Goal: Information Seeking & Learning: Learn about a topic

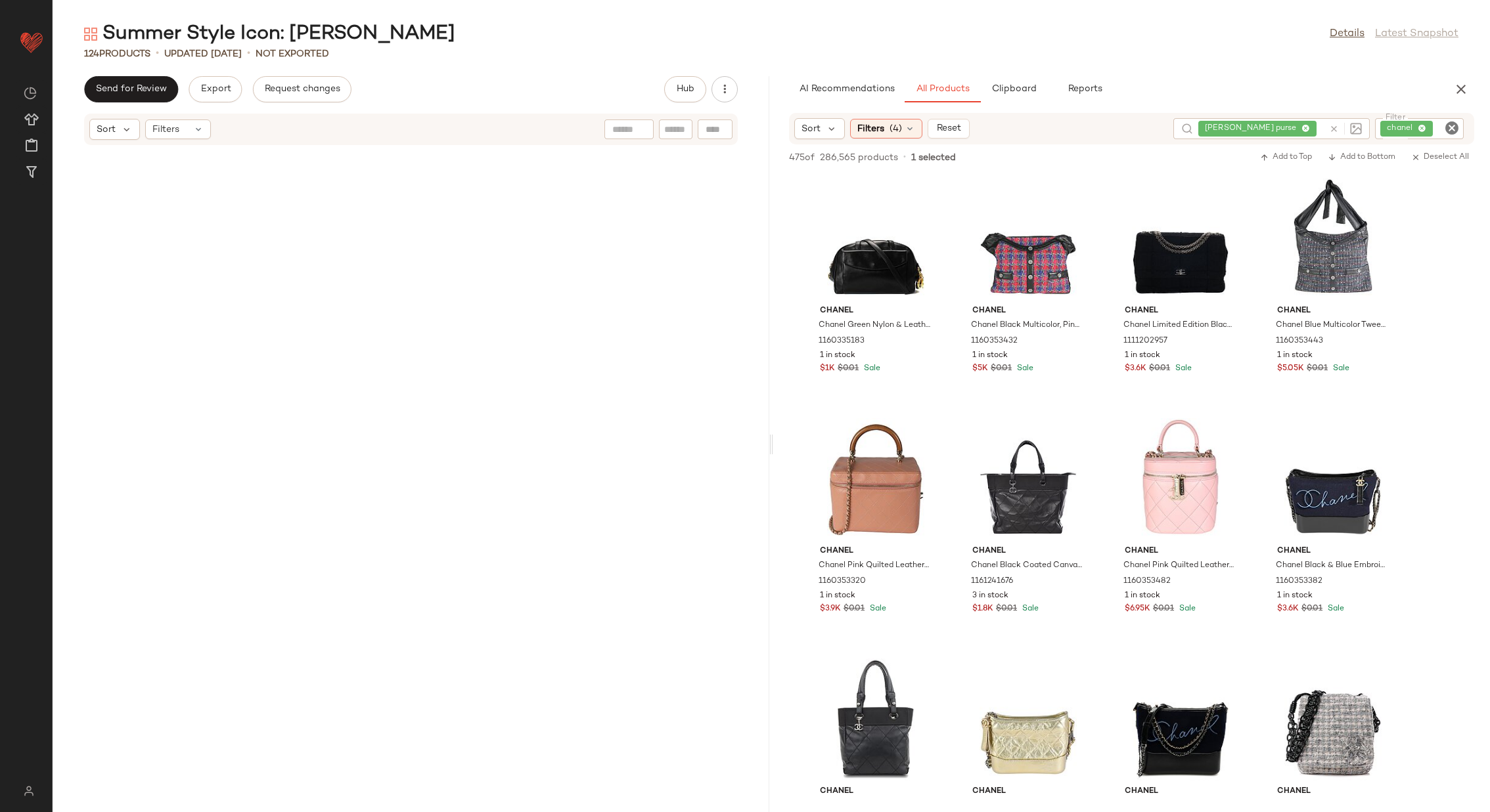
scroll to position [5851, 0]
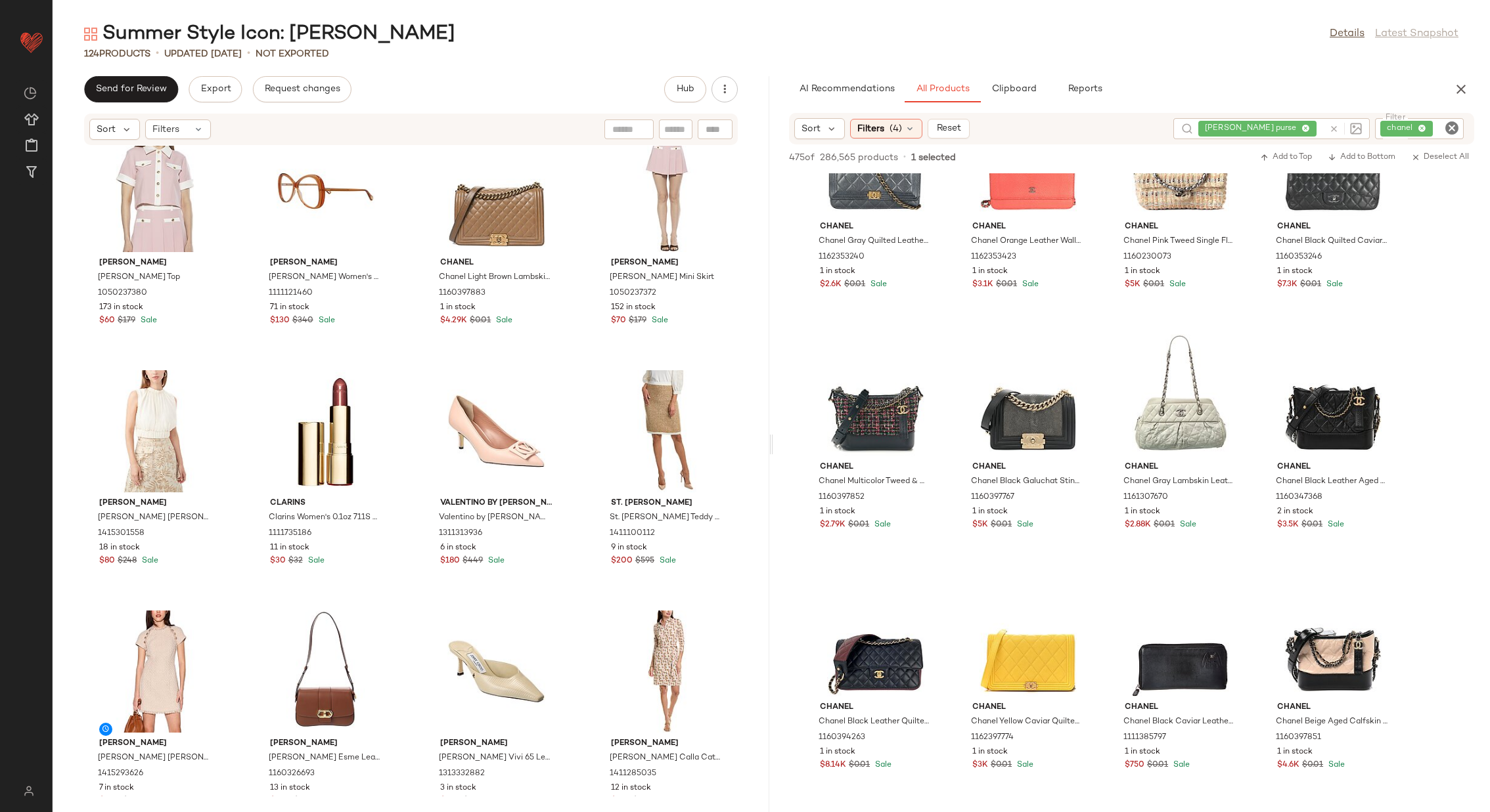
click at [576, 383] on div "Tadashi Shoji Tadashi Shoji Embellished Midi Dress 1452357712 4 in stock $150 $…" at bounding box center [411, 471] width 717 height 650
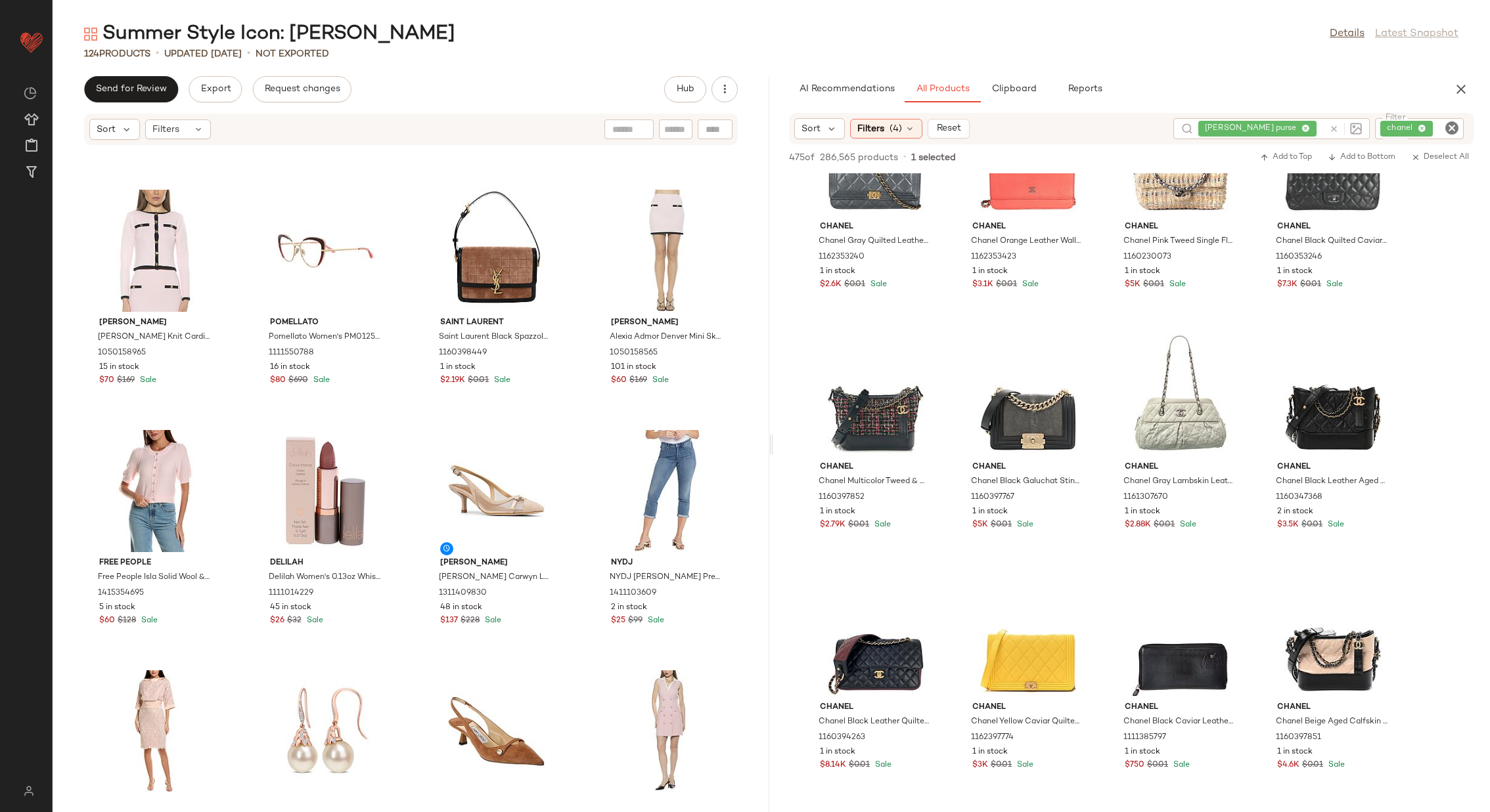
scroll to position [5984, 0]
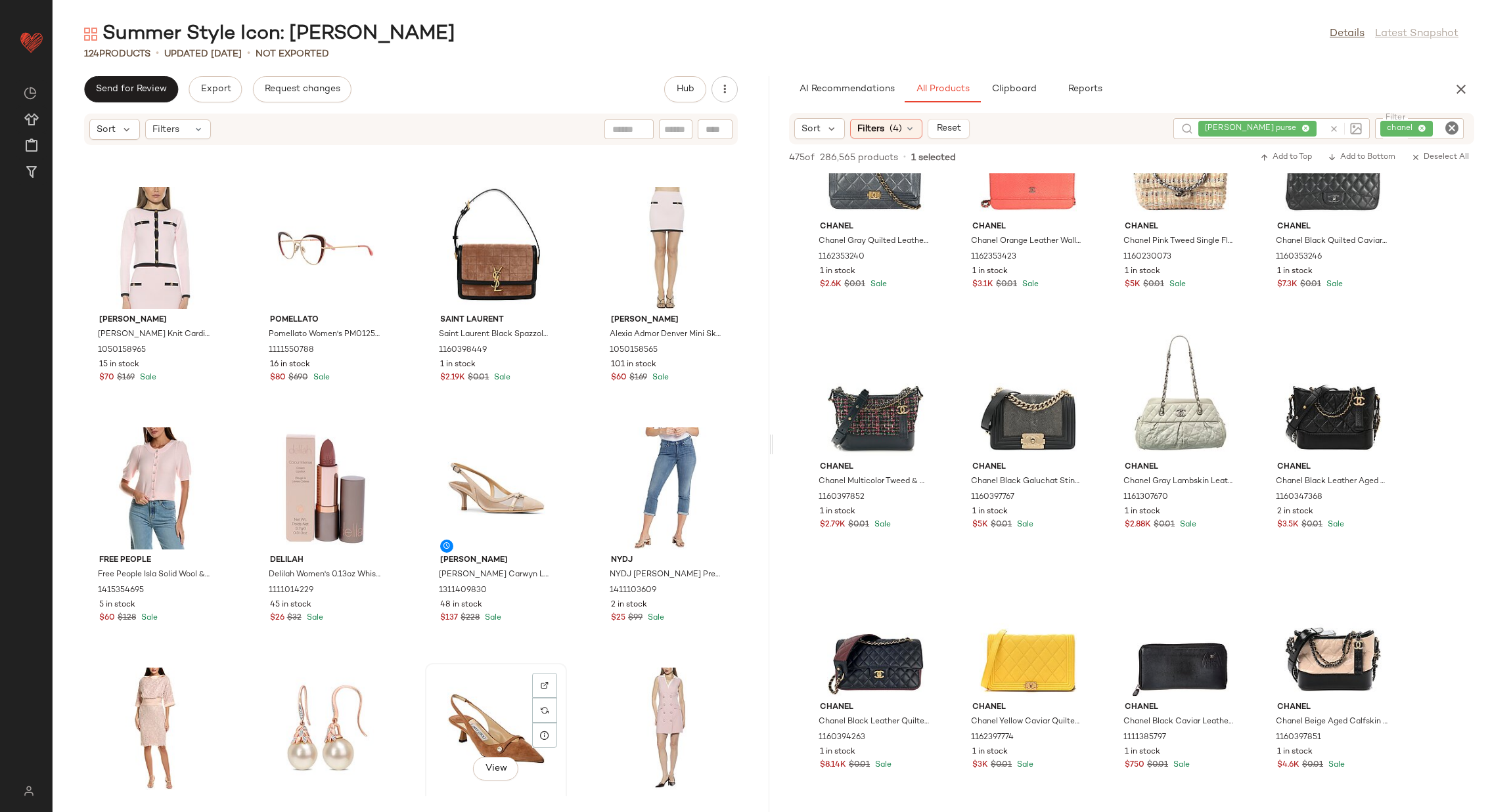
scroll to position [5986, 0]
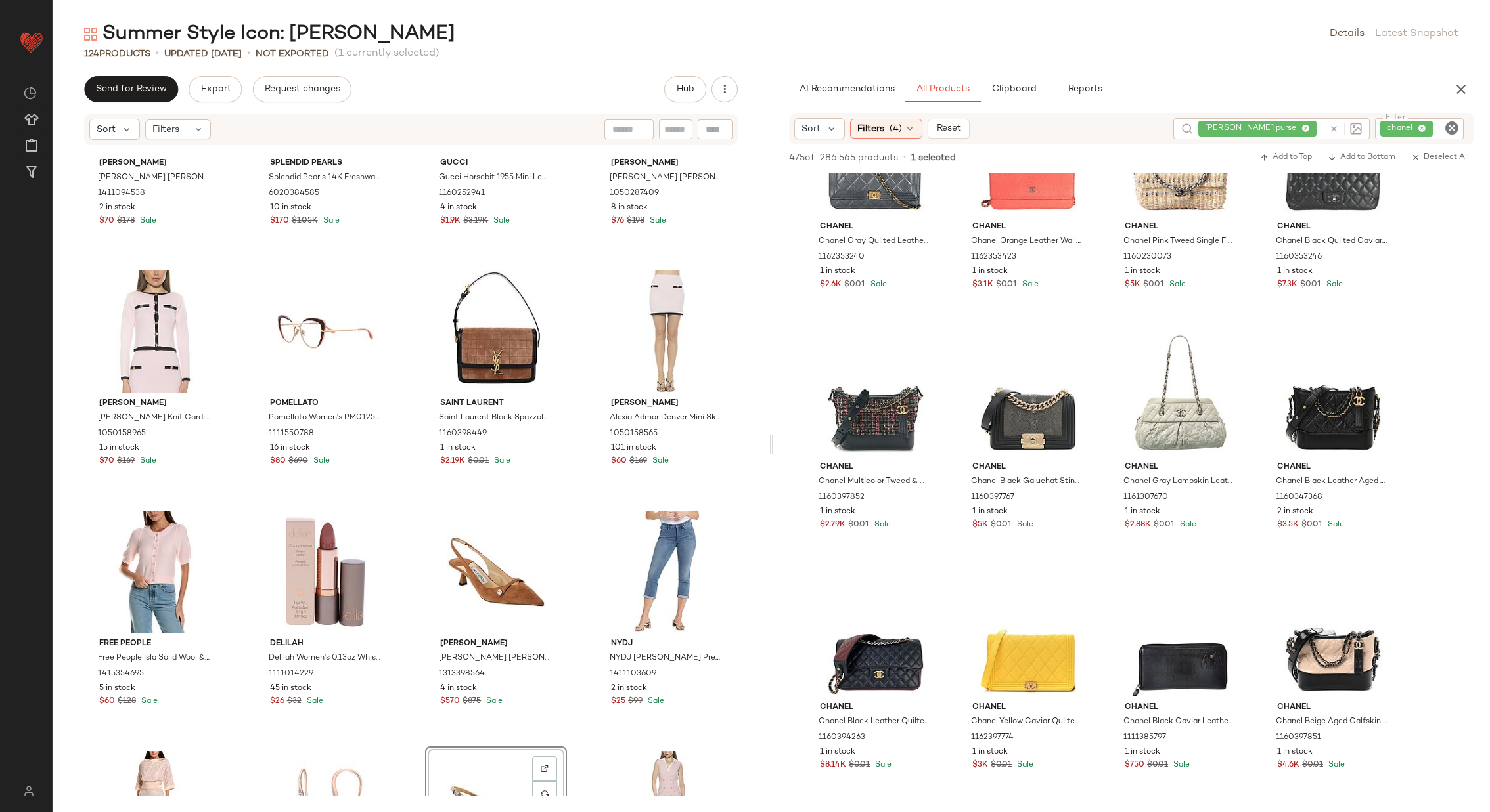
scroll to position [5866, 0]
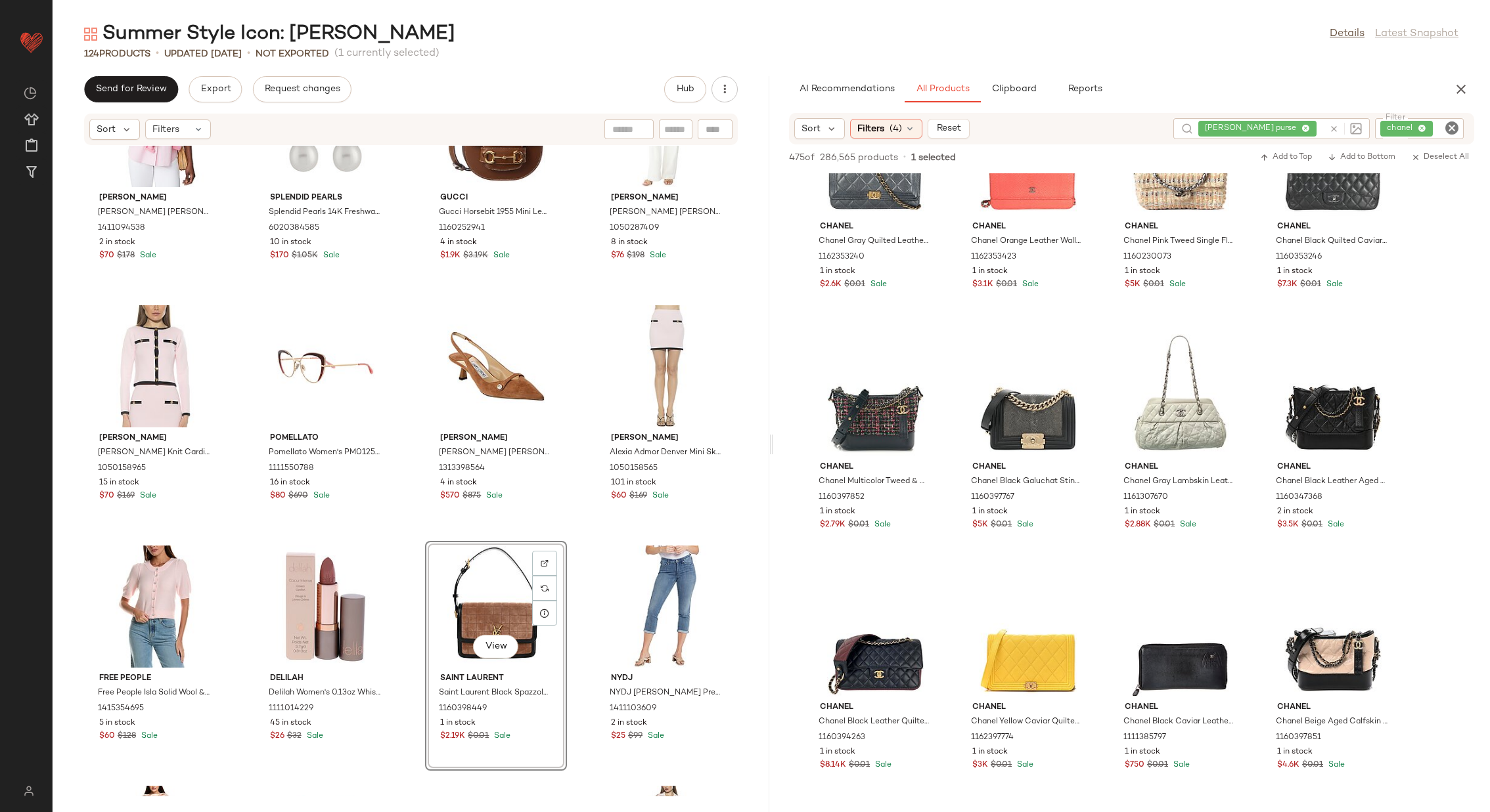
click at [575, 541] on div "J.McLaughlin J.McLaughlin Finn Blouse 1411094538 2 in stock $70 $178 Sale Splen…" at bounding box center [411, 471] width 717 height 650
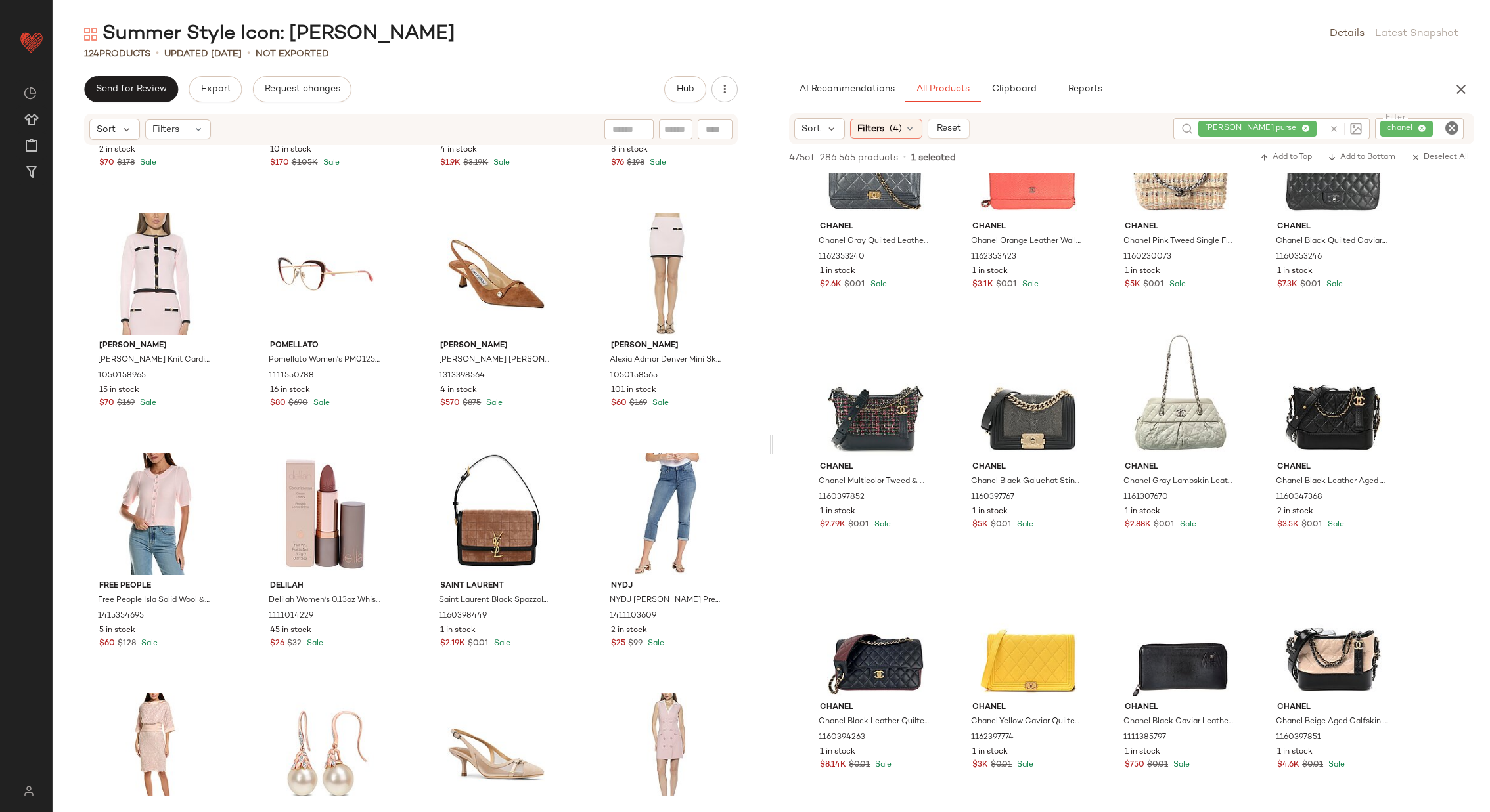
scroll to position [5960, 0]
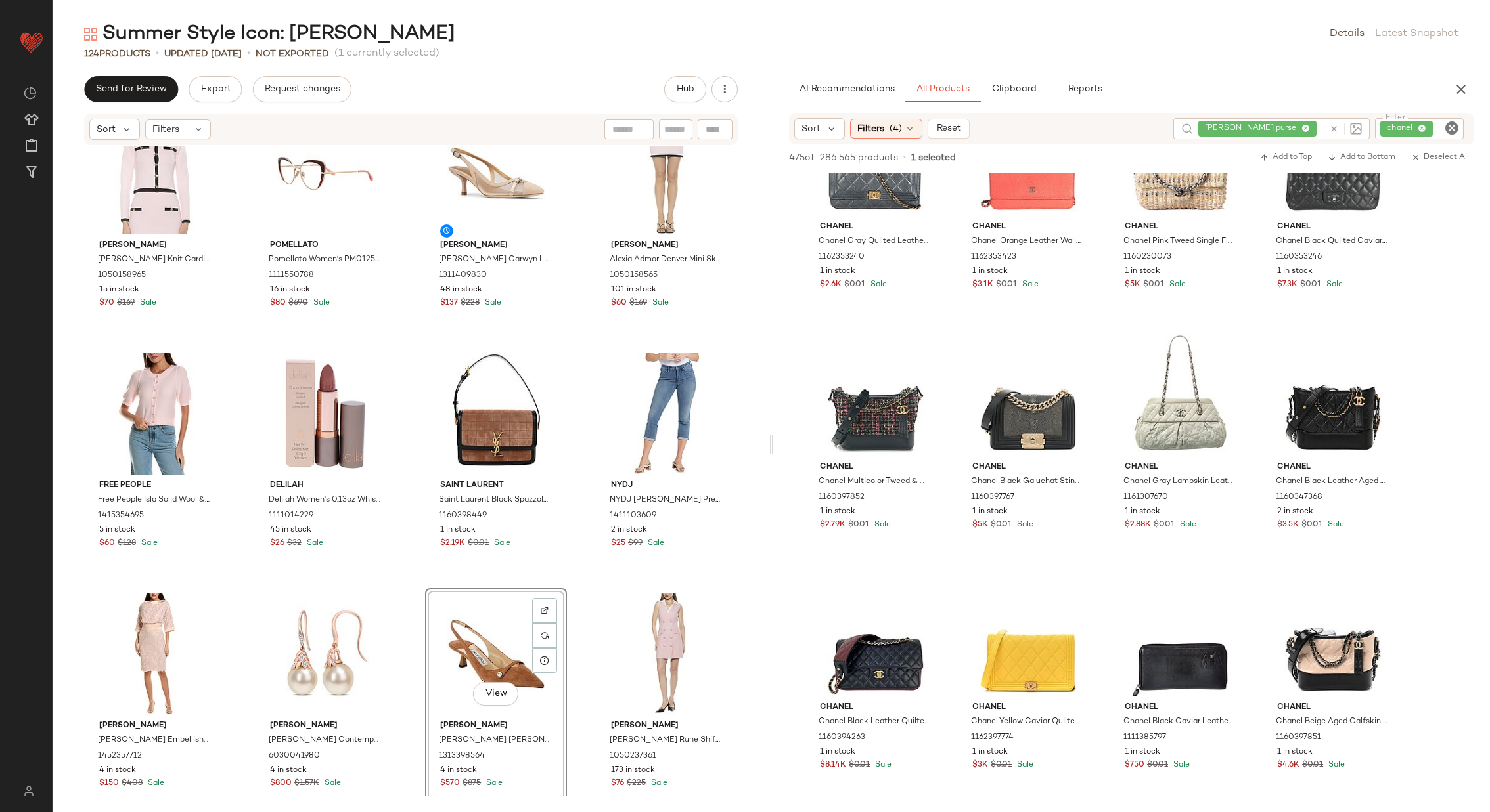
click at [566, 611] on div "Alexia Admor Alexia Admor Maia Knit Cardigan 1050158965 15 in stock $70 $169 Sa…" at bounding box center [411, 471] width 717 height 650
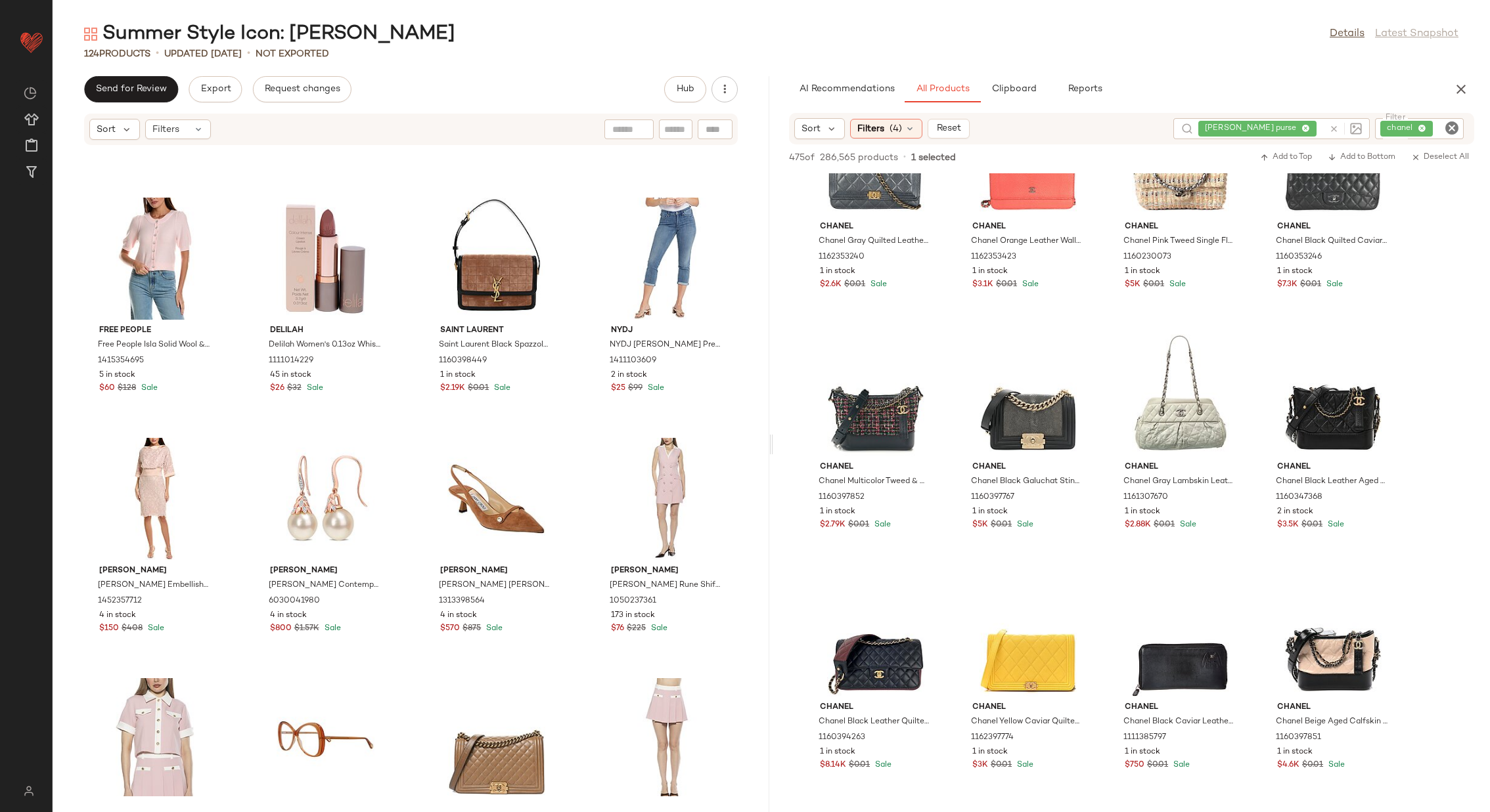
scroll to position [6209, 0]
